Goal: Navigation & Orientation: Find specific page/section

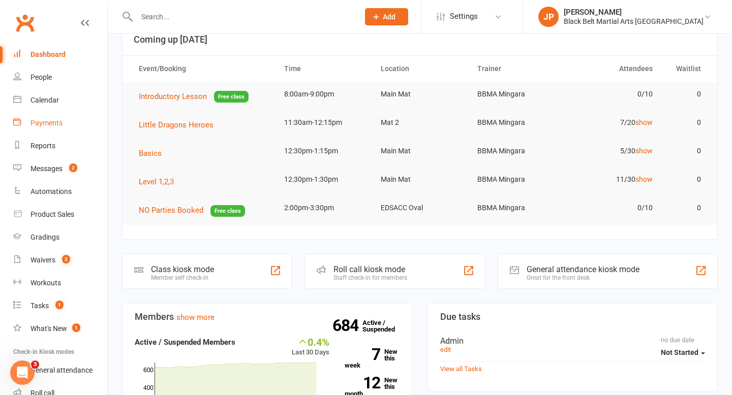
scroll to position [62, 0]
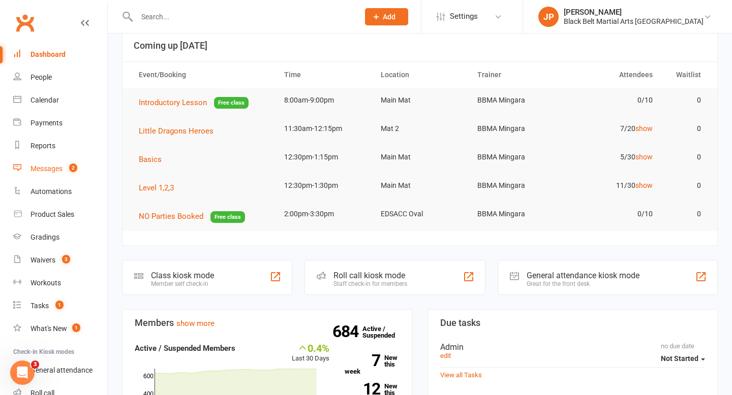
click at [48, 167] on div "Messages" at bounding box center [46, 169] width 32 height 8
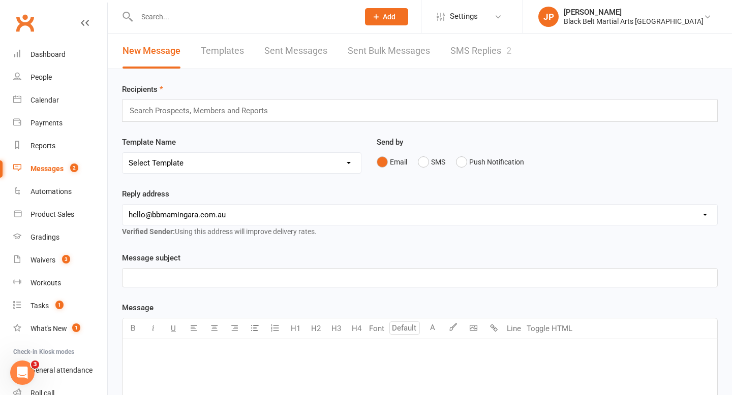
click at [475, 56] on link "SMS Replies 2" at bounding box center [480, 51] width 61 height 35
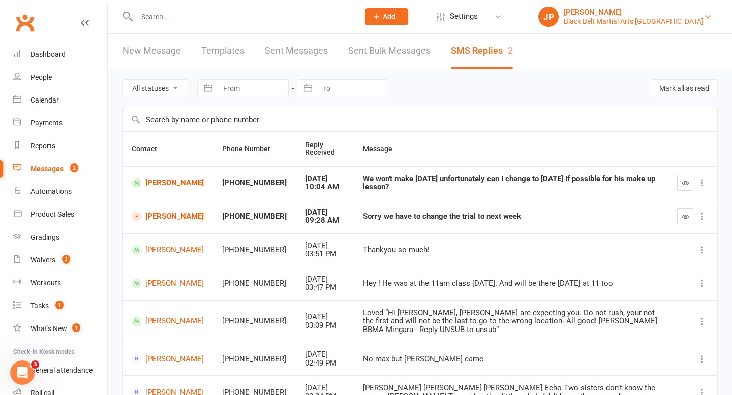
click at [638, 21] on div "Black Belt Martial Arts Mingara" at bounding box center [634, 21] width 140 height 9
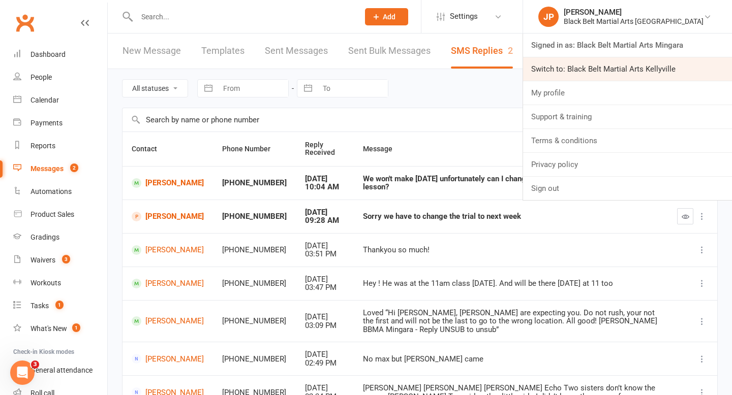
click at [634, 63] on link "Switch to: Black Belt Martial Arts Kellyville" at bounding box center [627, 68] width 209 height 23
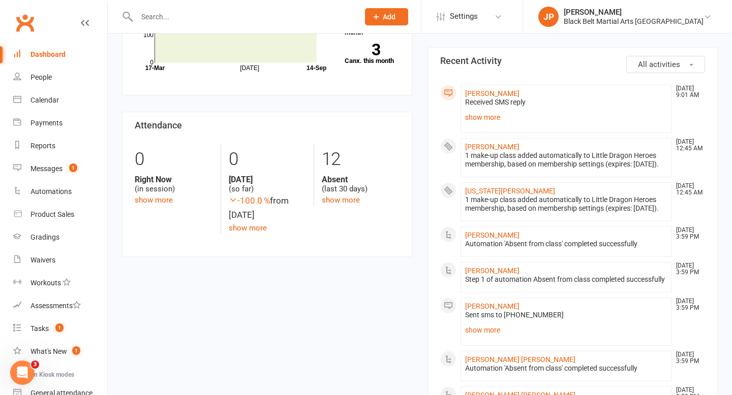
scroll to position [156, 0]
click at [342, 202] on link "show more" at bounding box center [341, 199] width 38 height 9
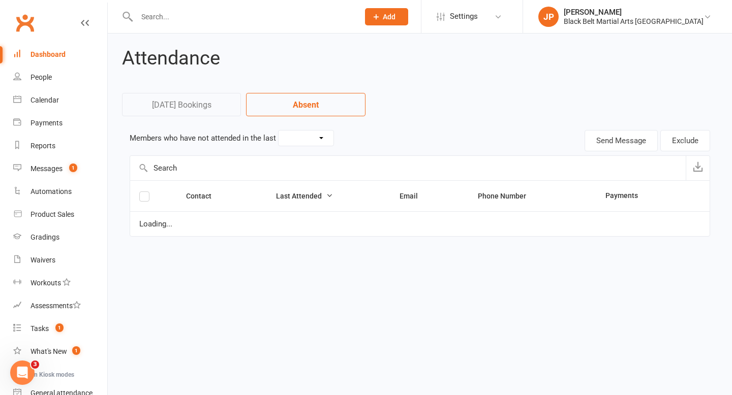
select select "30"
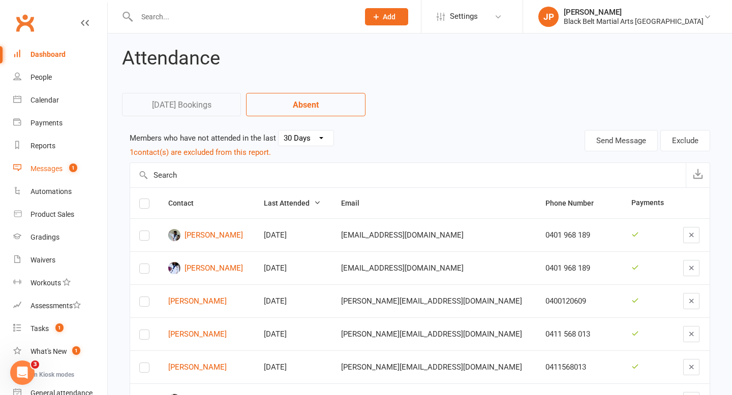
click at [40, 166] on div "Messages" at bounding box center [46, 169] width 32 height 8
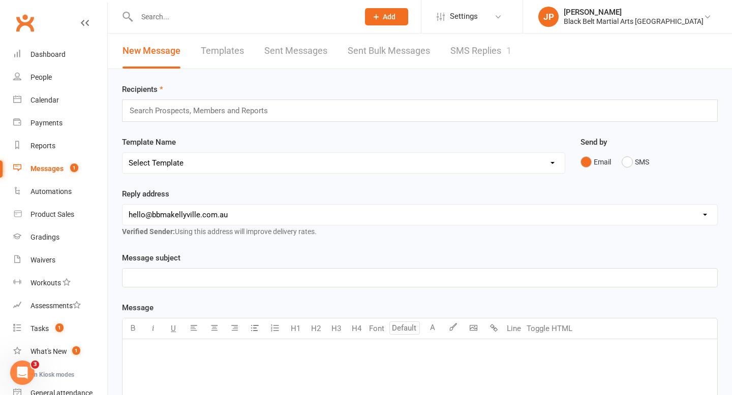
click at [465, 51] on link "SMS Replies 1" at bounding box center [480, 51] width 61 height 35
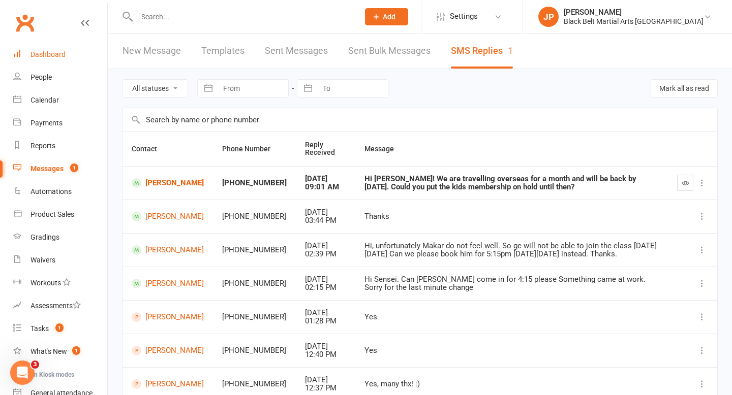
click at [44, 55] on div "Dashboard" at bounding box center [47, 54] width 35 height 8
